Goal: Task Accomplishment & Management: Manage account settings

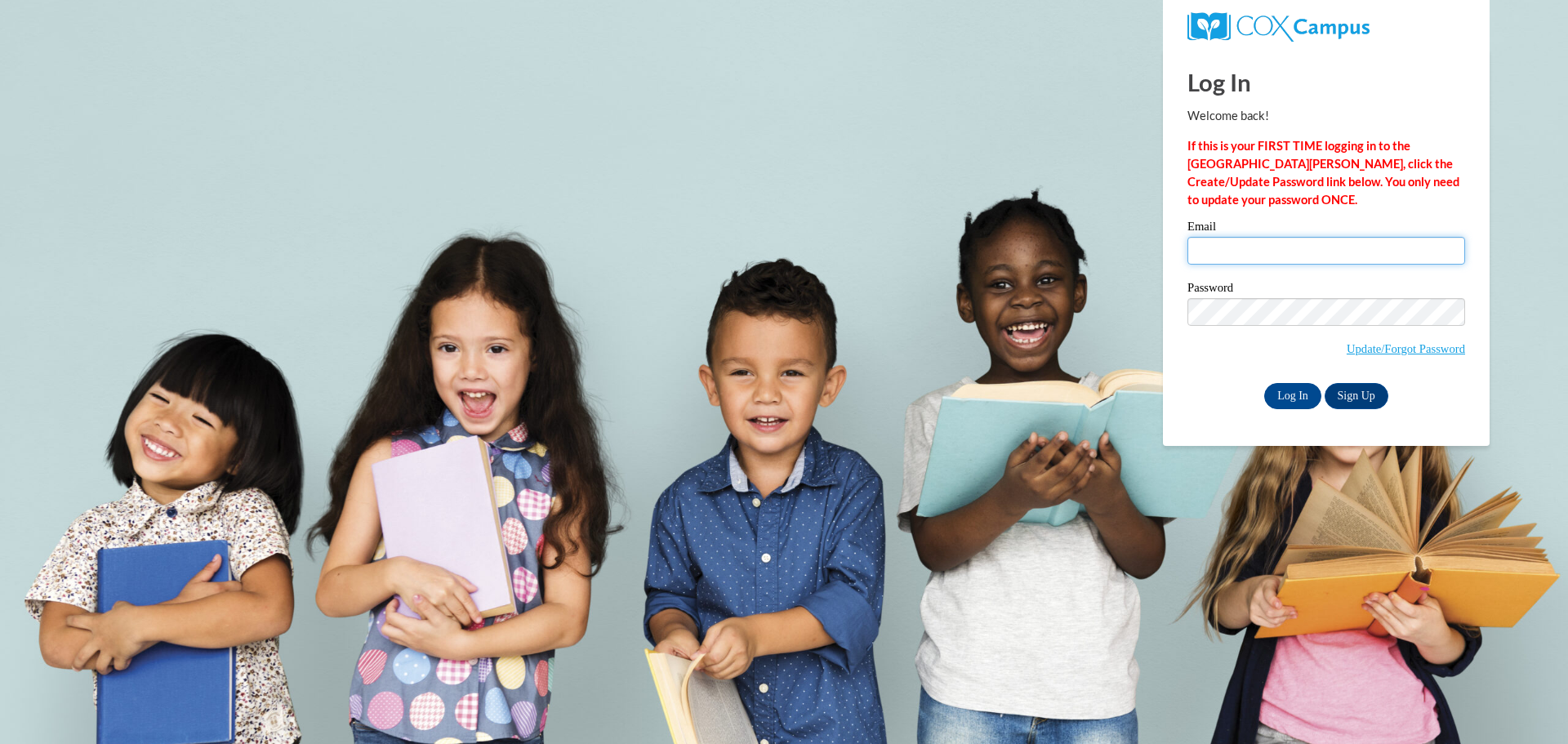
click at [1315, 260] on input "Email" at bounding box center [1326, 250] width 277 height 28
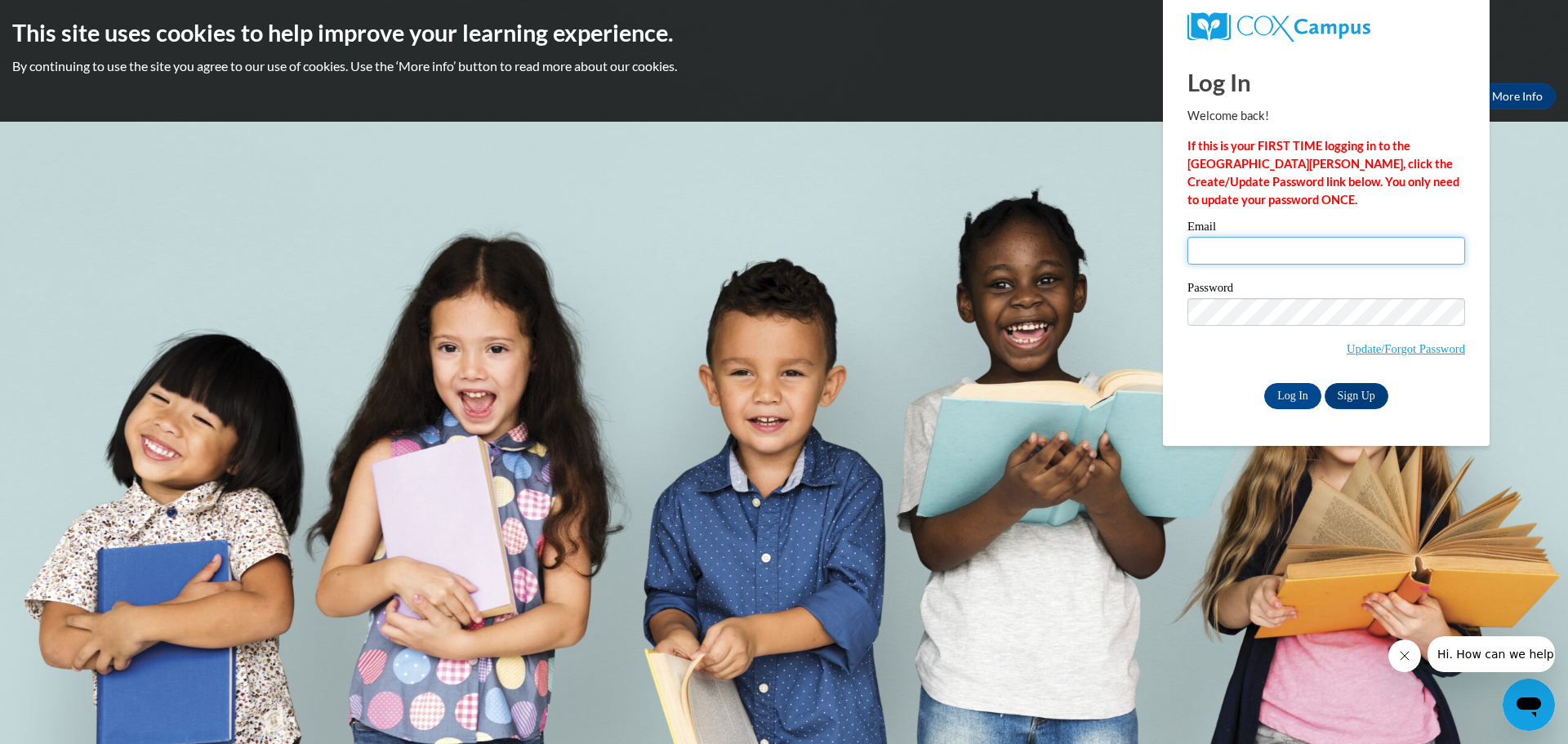
type input "[EMAIL_ADDRESS][DOMAIN_NAME]"
click at [1275, 394] on input "Log In" at bounding box center [1291, 396] width 57 height 26
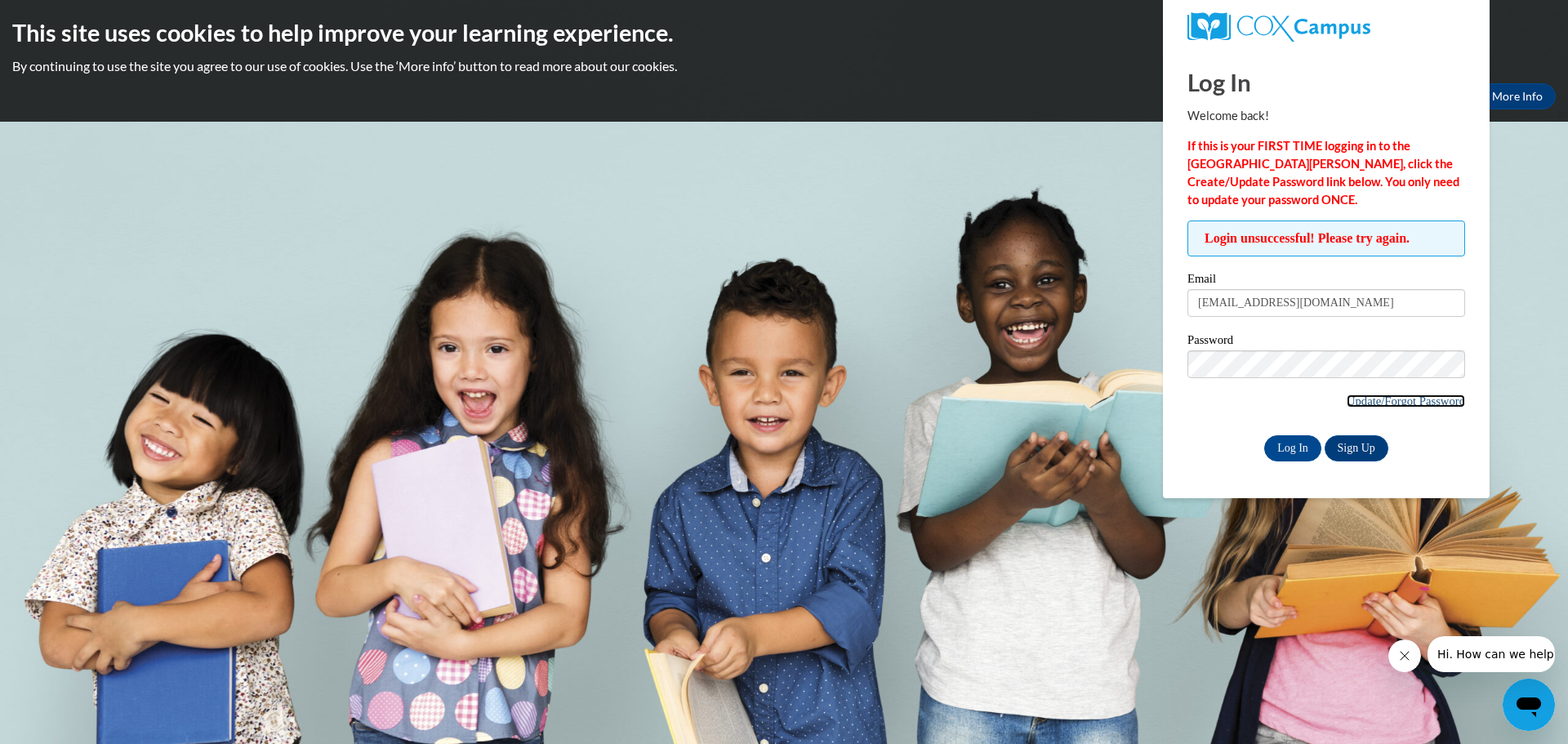
click at [1346, 399] on link "Update/Forgot Password" at bounding box center [1405, 401] width 118 height 13
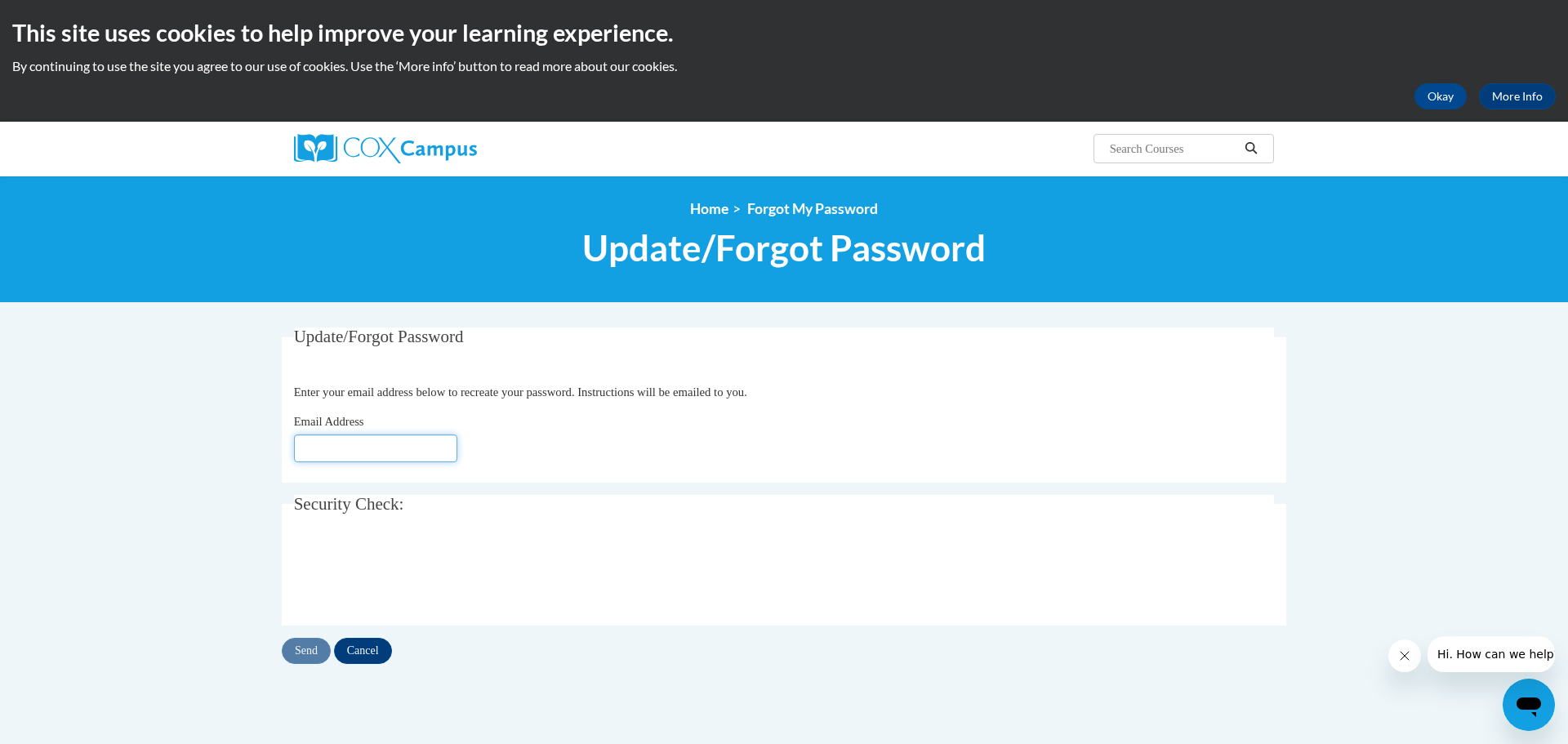
click at [316, 459] on input "Email Address" at bounding box center [375, 449] width 163 height 28
type input "[EMAIL_ADDRESS][DOMAIN_NAME]"
click at [308, 654] on input "Send" at bounding box center [306, 651] width 49 height 26
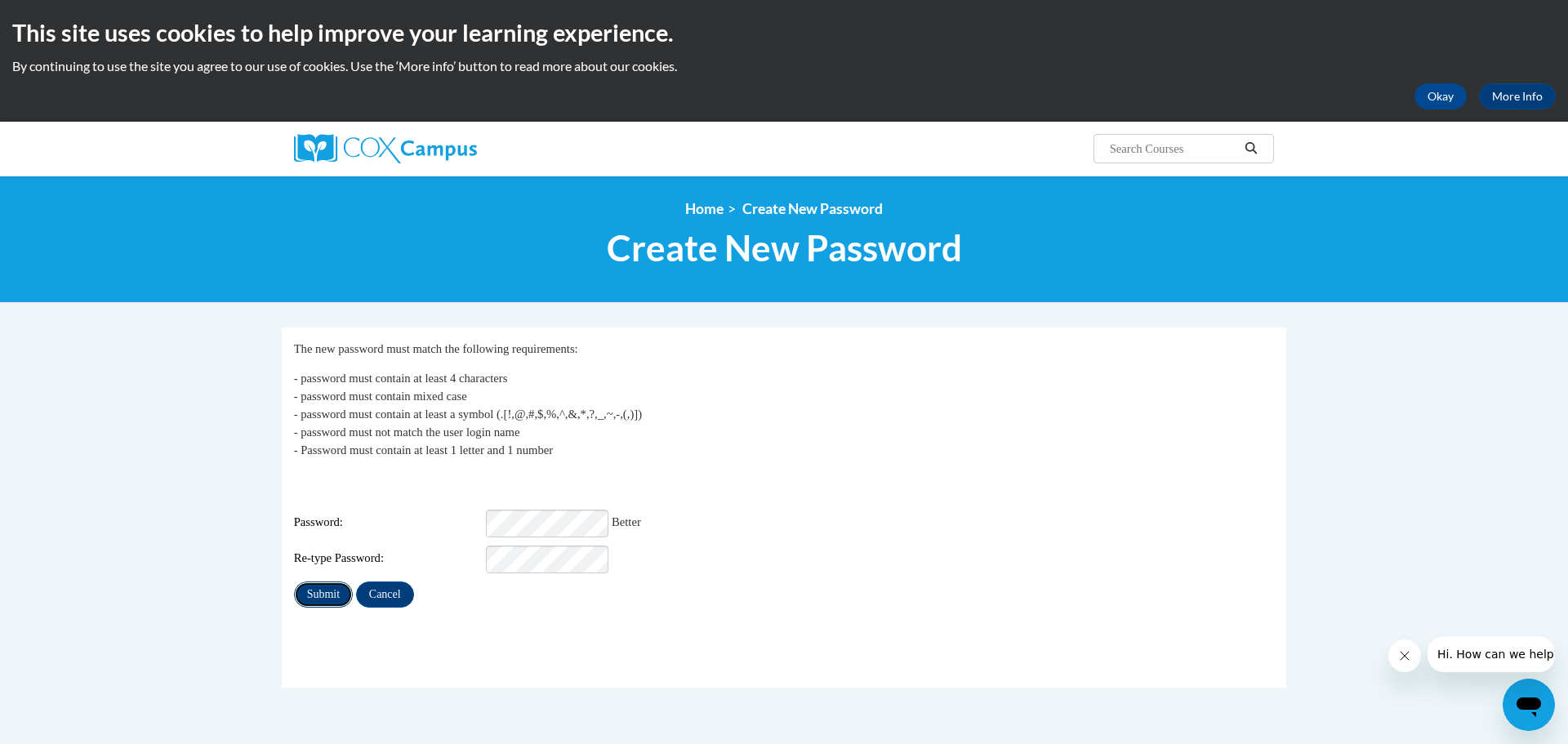
click at [330, 581] on input "Submit" at bounding box center [323, 594] width 59 height 26
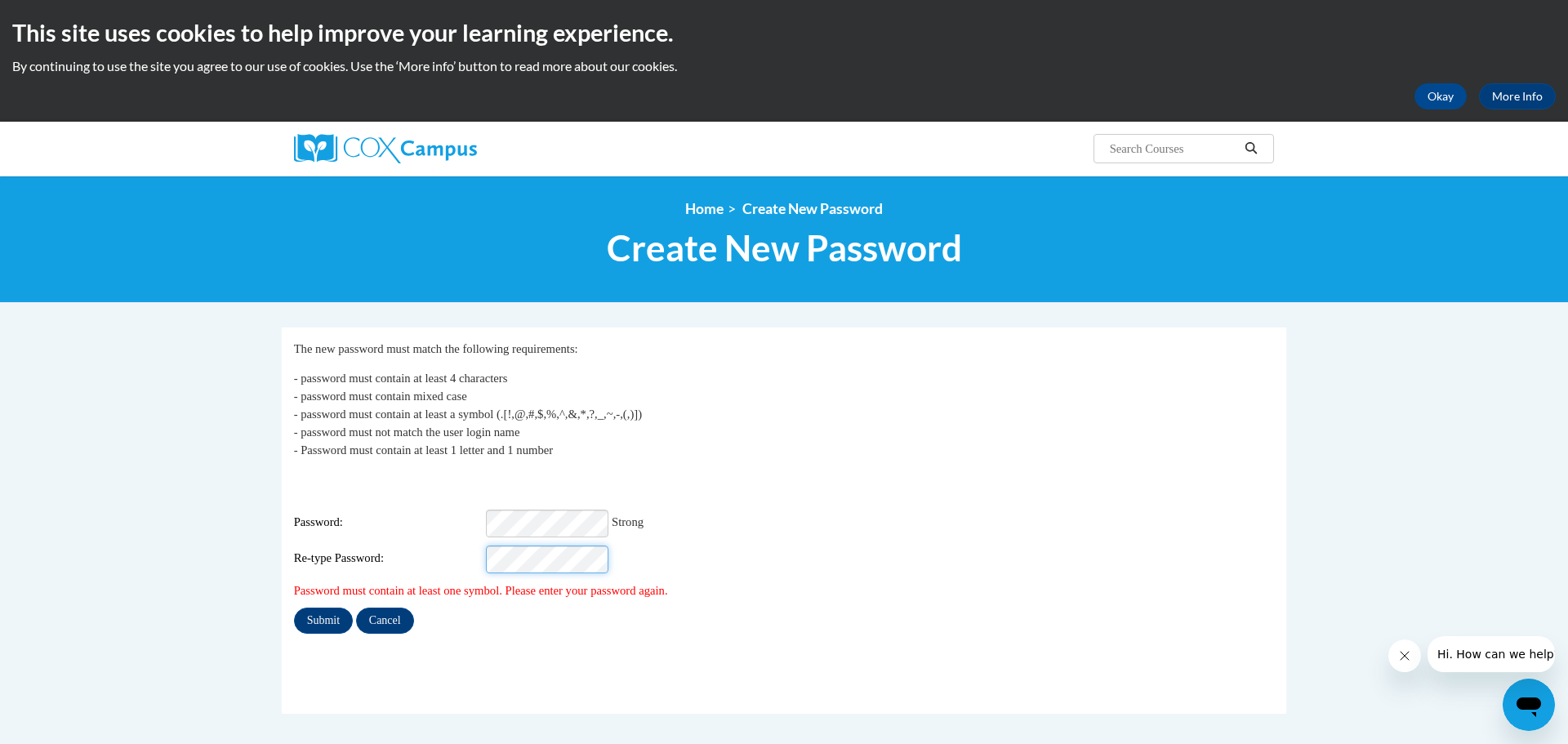
click at [294, 607] on input "Submit" at bounding box center [323, 620] width 59 height 26
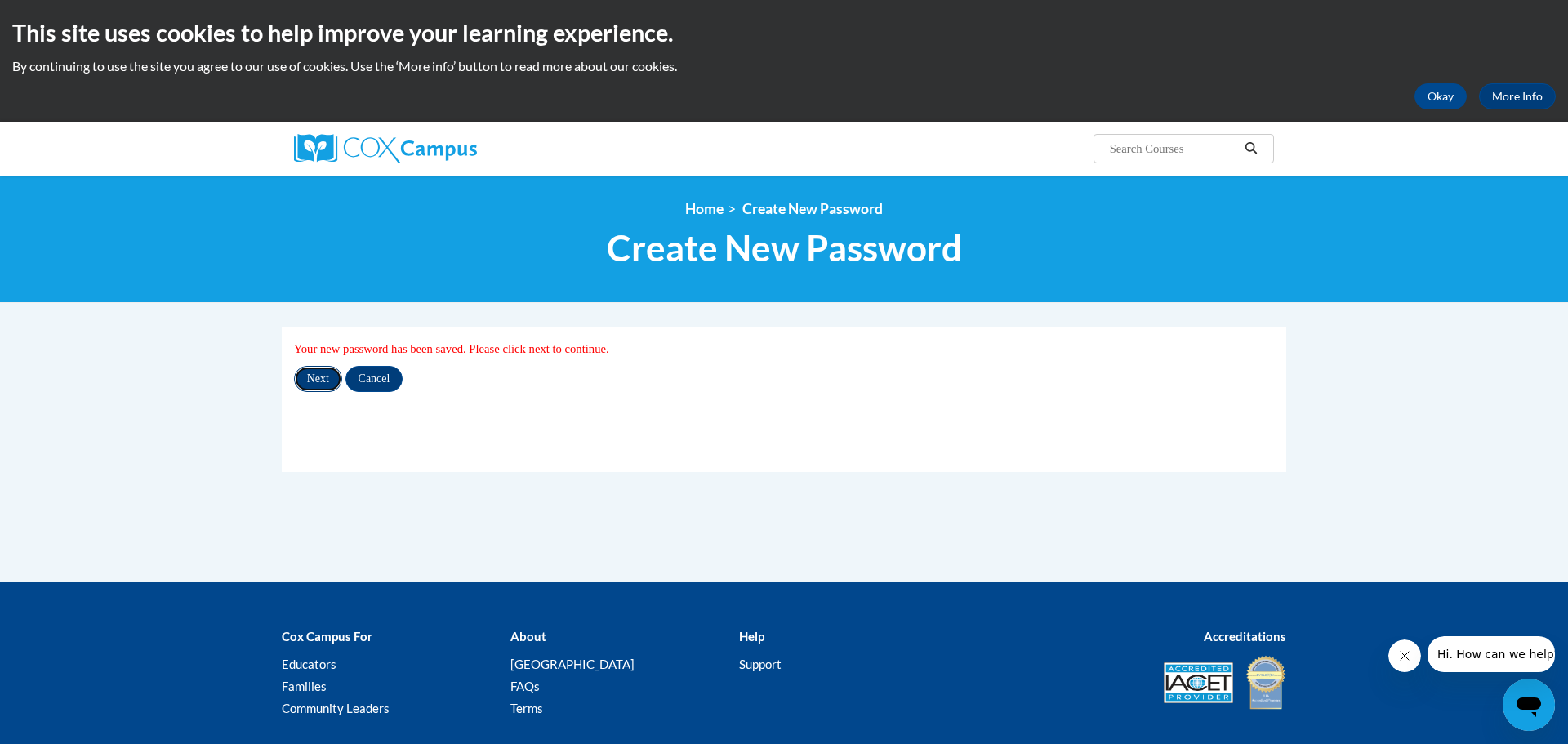
click at [329, 374] on input "Next" at bounding box center [318, 379] width 48 height 26
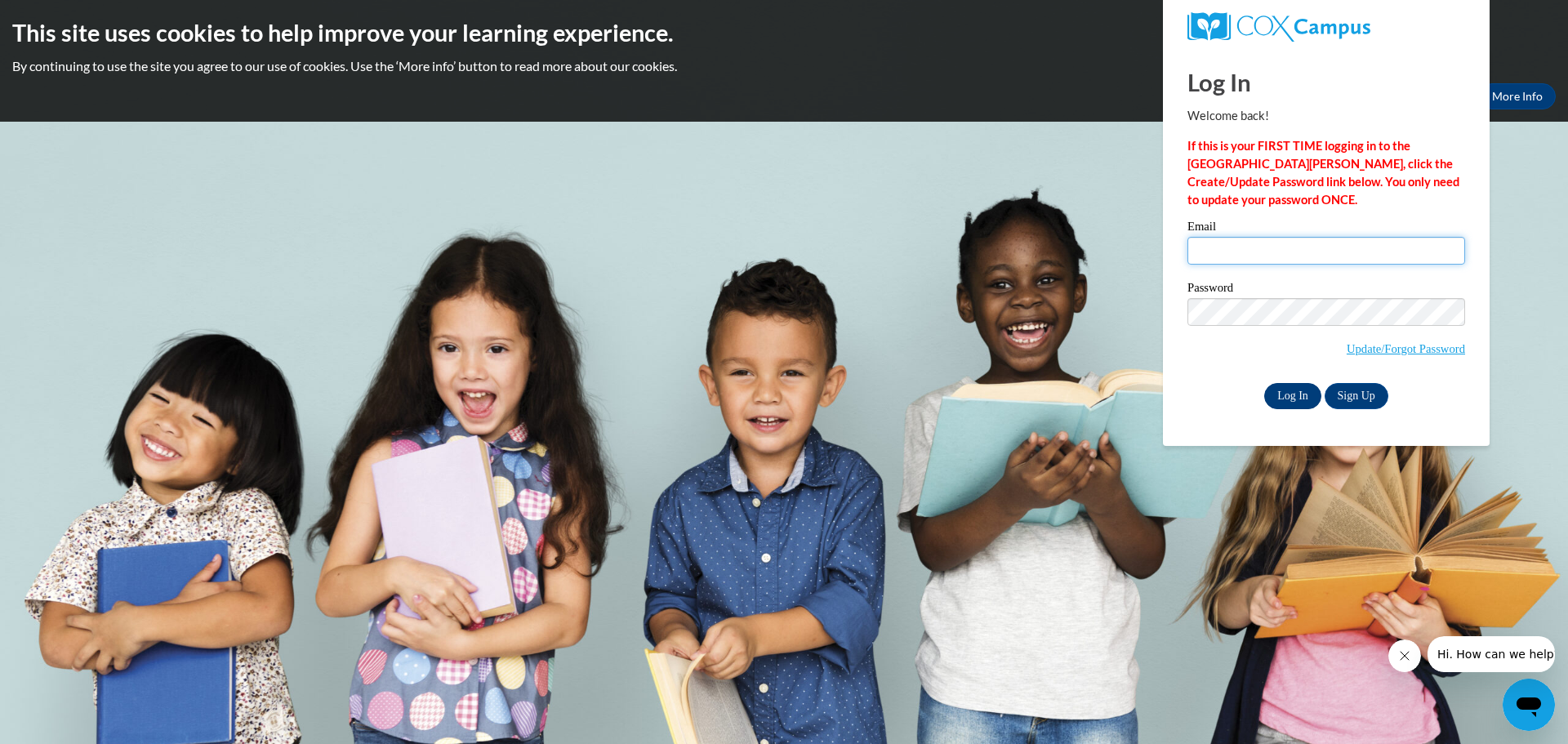
type input "[EMAIL_ADDRESS][DOMAIN_NAME]"
click at [1304, 397] on input "Log In" at bounding box center [1291, 396] width 57 height 26
